Goal: Obtain resource: Download file/media

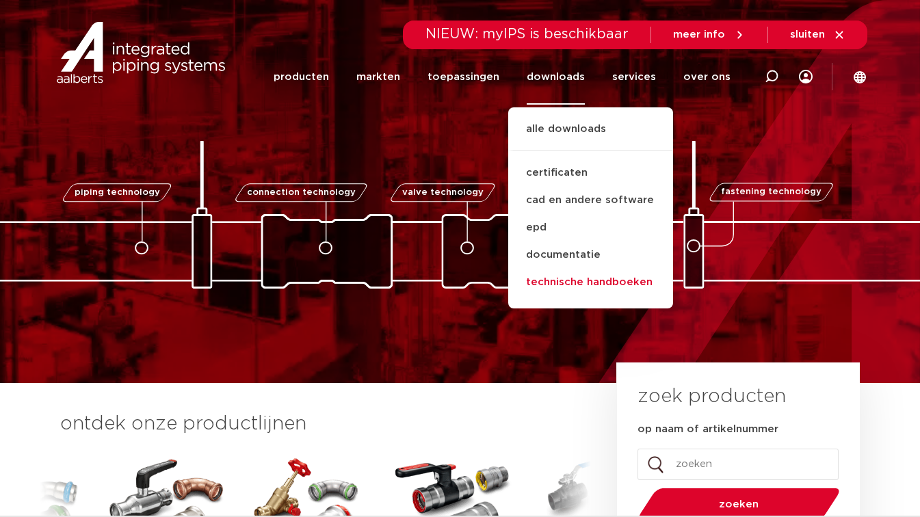
click at [582, 278] on link "technische handboeken" at bounding box center [590, 282] width 165 height 27
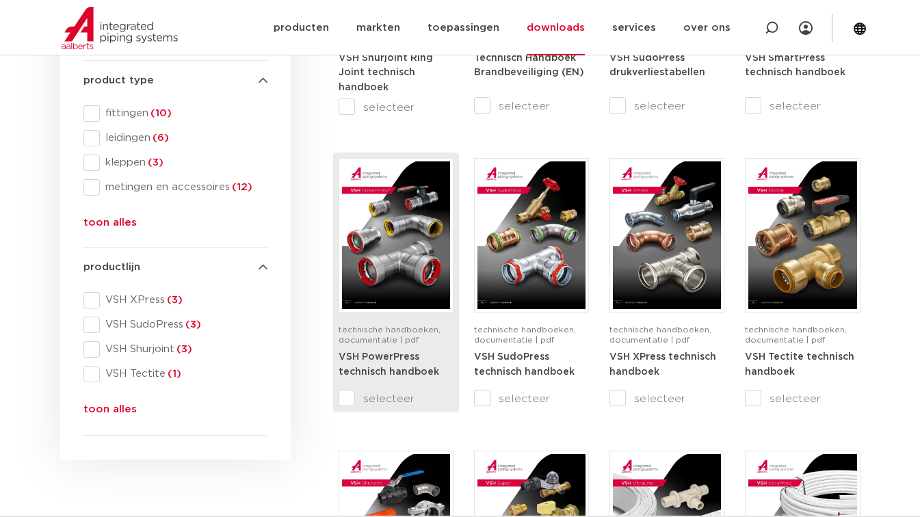
scroll to position [439, 0]
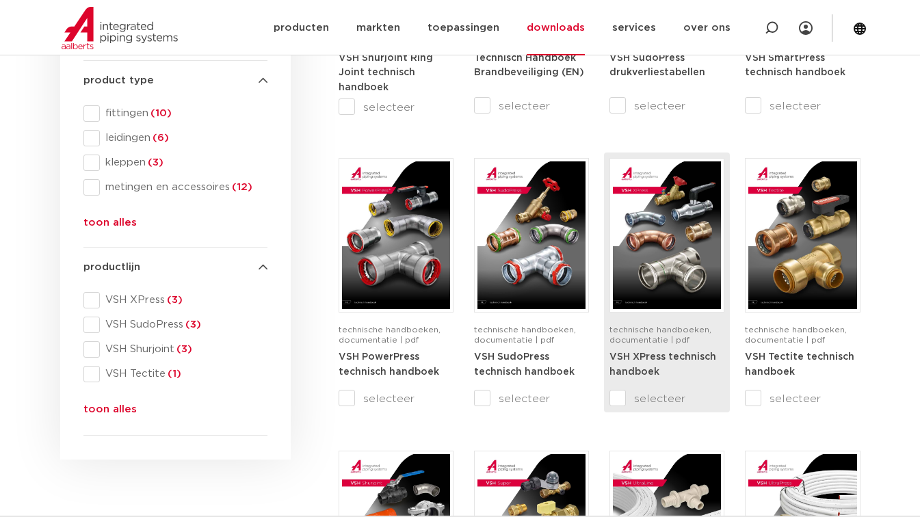
click at [655, 230] on img at bounding box center [667, 235] width 108 height 148
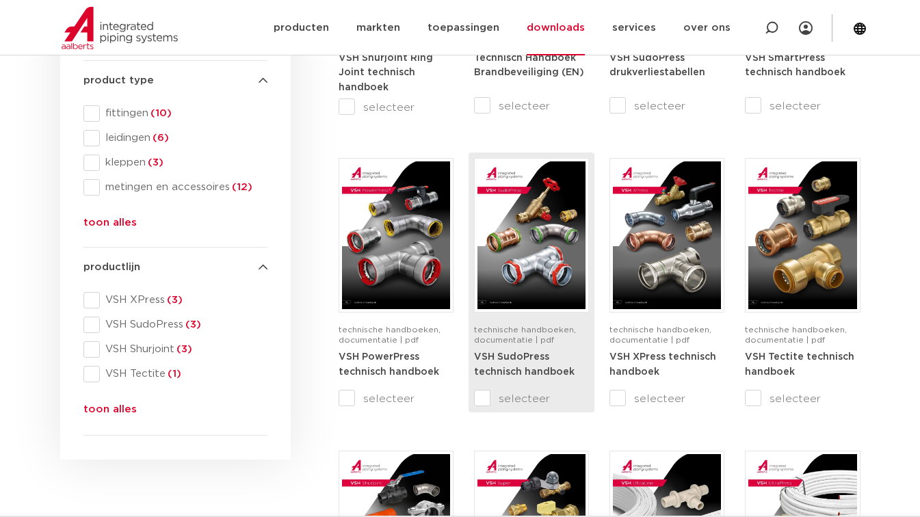
click at [532, 238] on img at bounding box center [532, 235] width 108 height 148
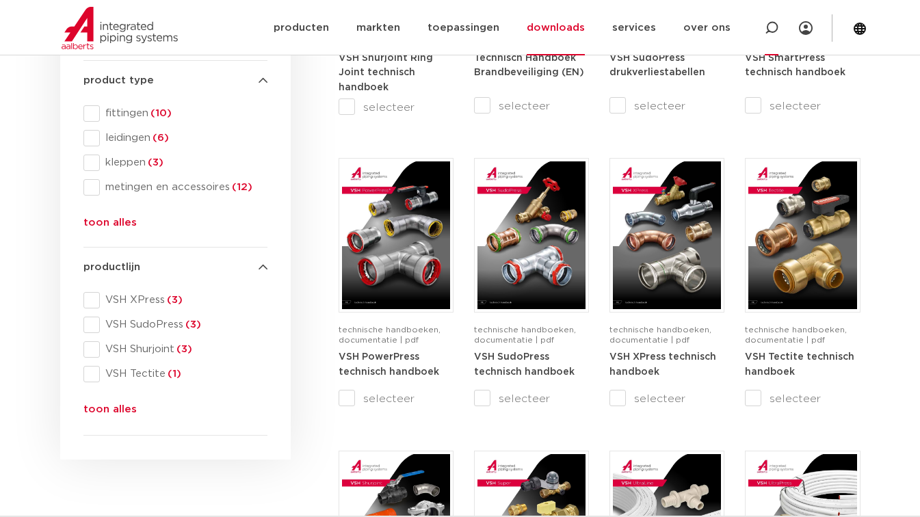
click at [771, 33] on icon at bounding box center [772, 28] width 14 height 14
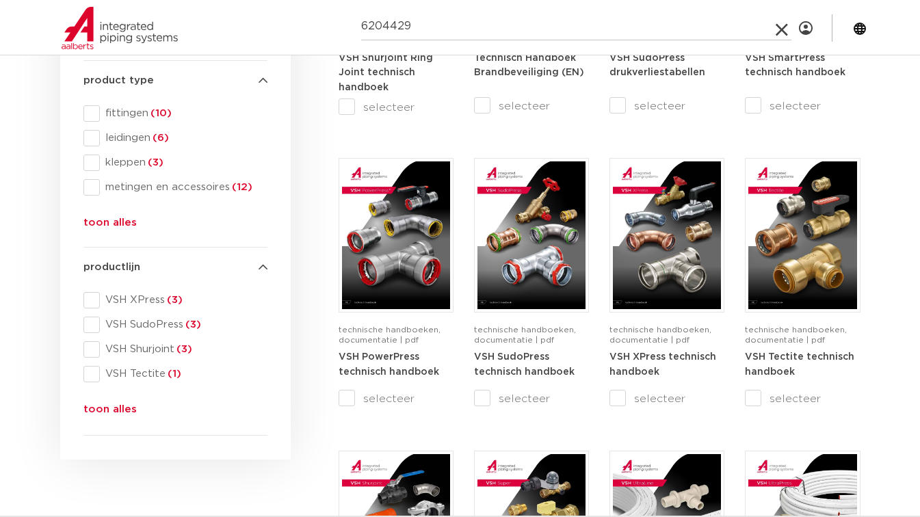
type input "6204429"
click button "Zoeken" at bounding box center [0, 0] width 0 height 0
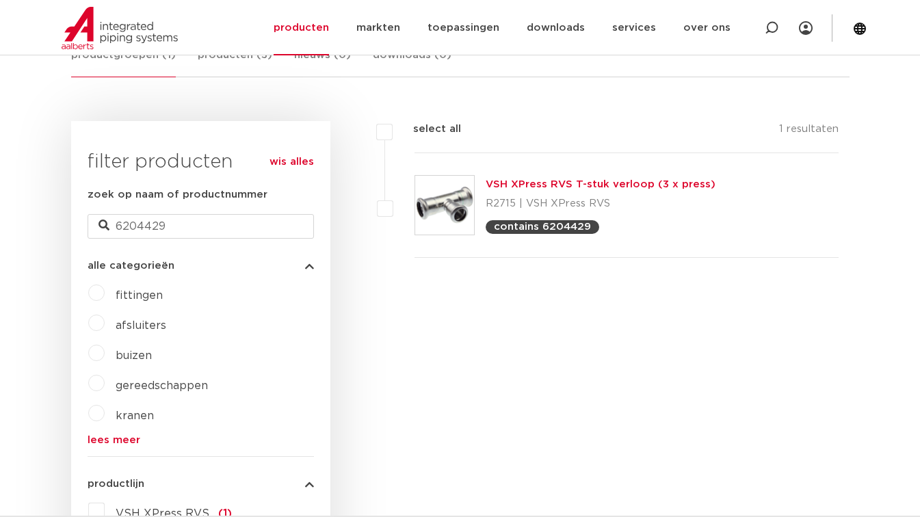
scroll to position [283, 0]
click at [575, 182] on link "VSH XPress RVS T-stuk verloop (3 x press)" at bounding box center [601, 184] width 230 height 10
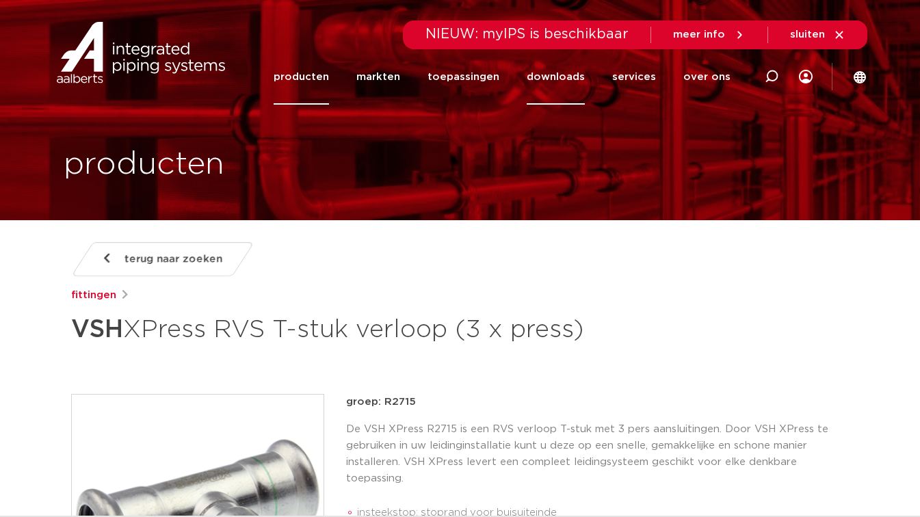
click at [580, 83] on link "downloads" at bounding box center [556, 76] width 58 height 55
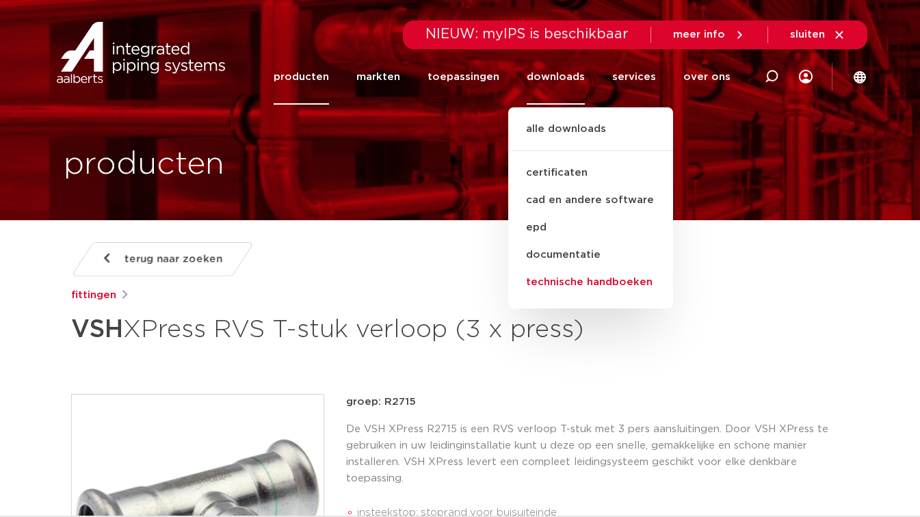
click at [596, 279] on link "technische handboeken" at bounding box center [590, 282] width 165 height 27
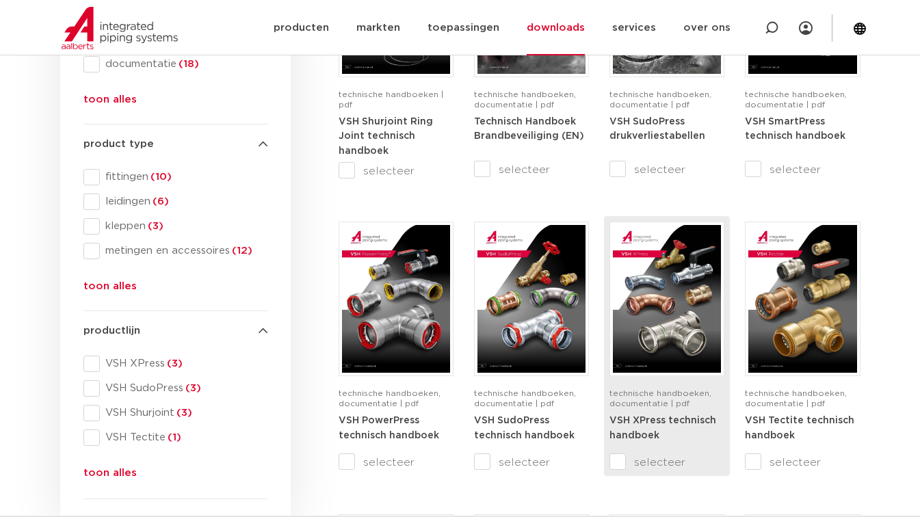
scroll to position [378, 0]
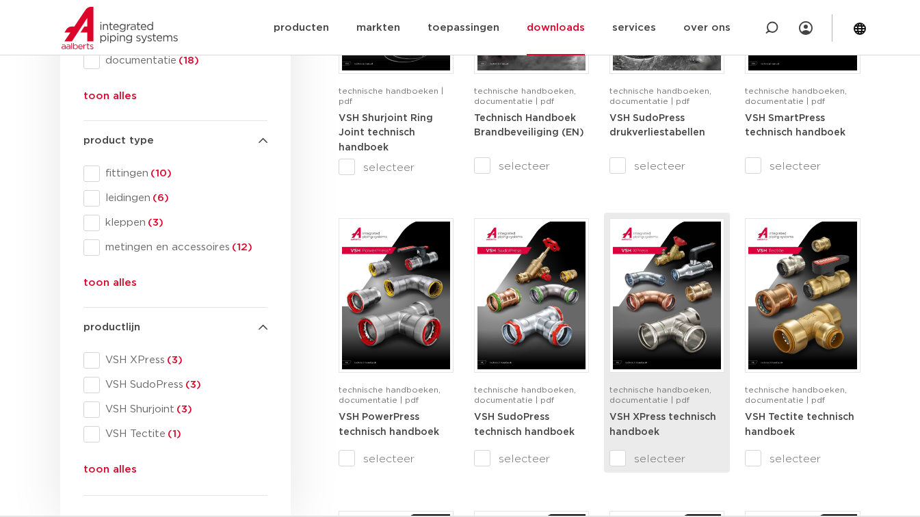
click at [677, 311] on img at bounding box center [667, 296] width 108 height 148
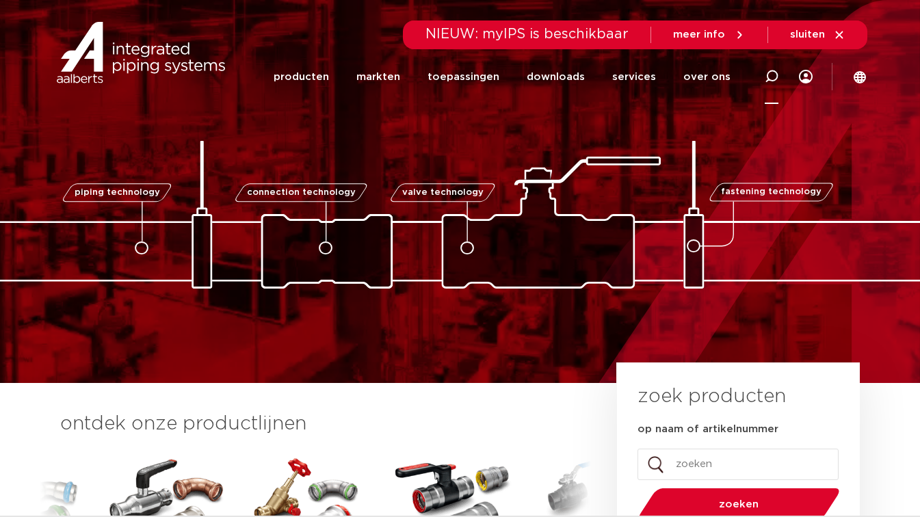
click at [768, 81] on icon at bounding box center [772, 77] width 14 height 14
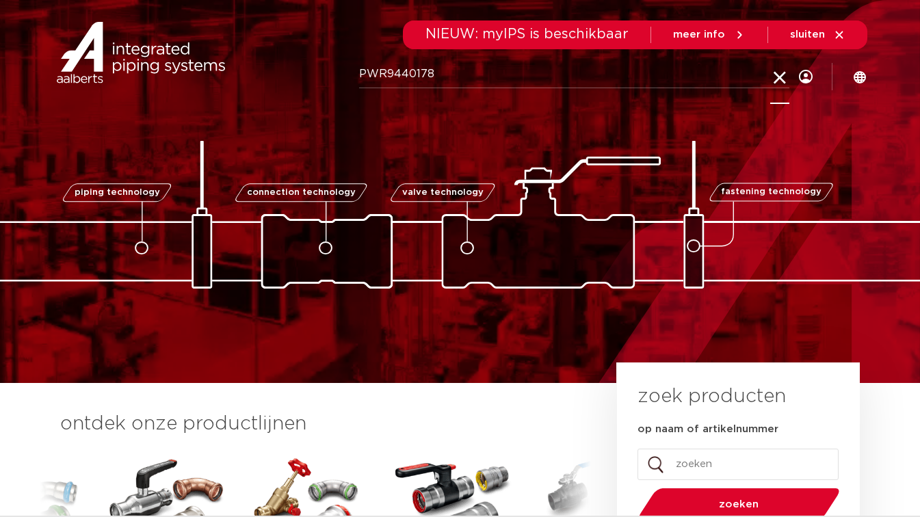
type input "PWR9440178"
click button "Zoeken" at bounding box center [0, 0] width 0 height 0
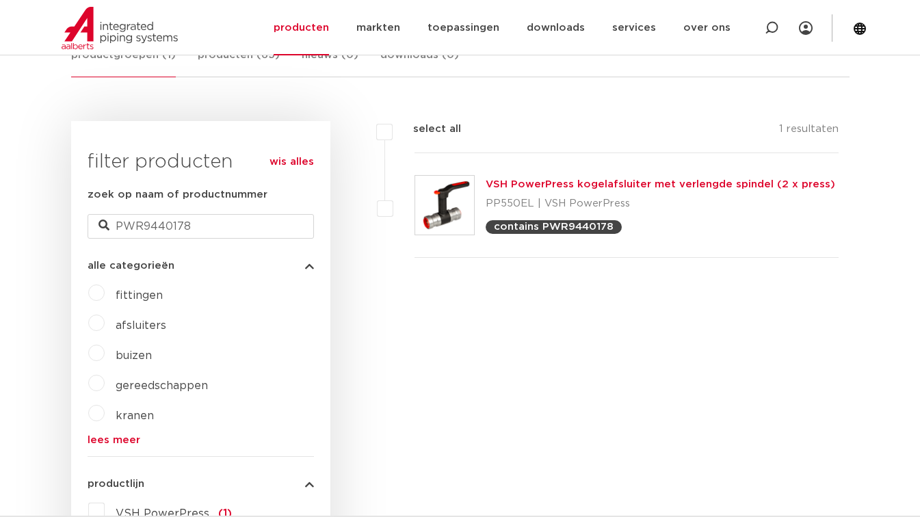
scroll to position [283, 0]
